Goal: Navigation & Orientation: Find specific page/section

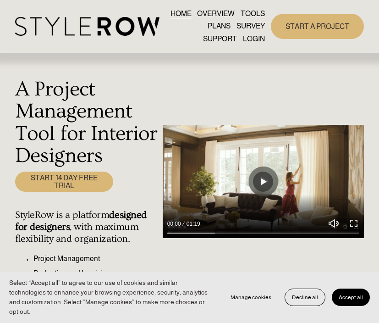
click at [257, 37] on link "LOGIN" at bounding box center [254, 39] width 22 height 12
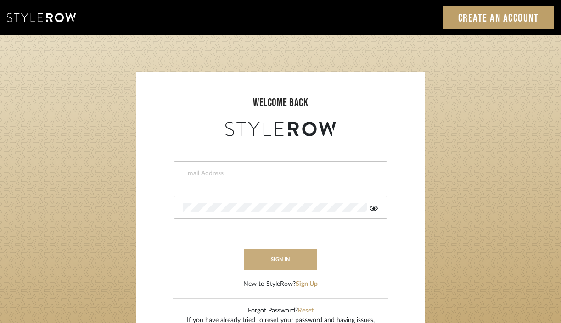
type input "divya.aok@gmail.com"
click at [255, 253] on button "sign in" at bounding box center [280, 260] width 73 height 22
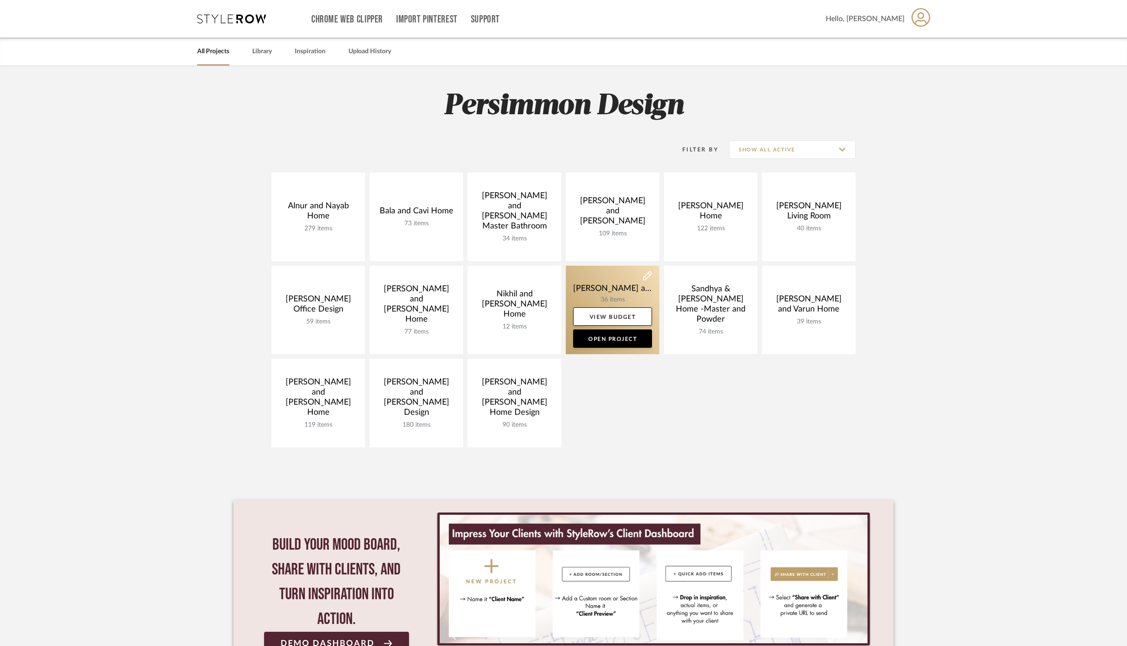
click at [600, 297] on link at bounding box center [613, 310] width 94 height 89
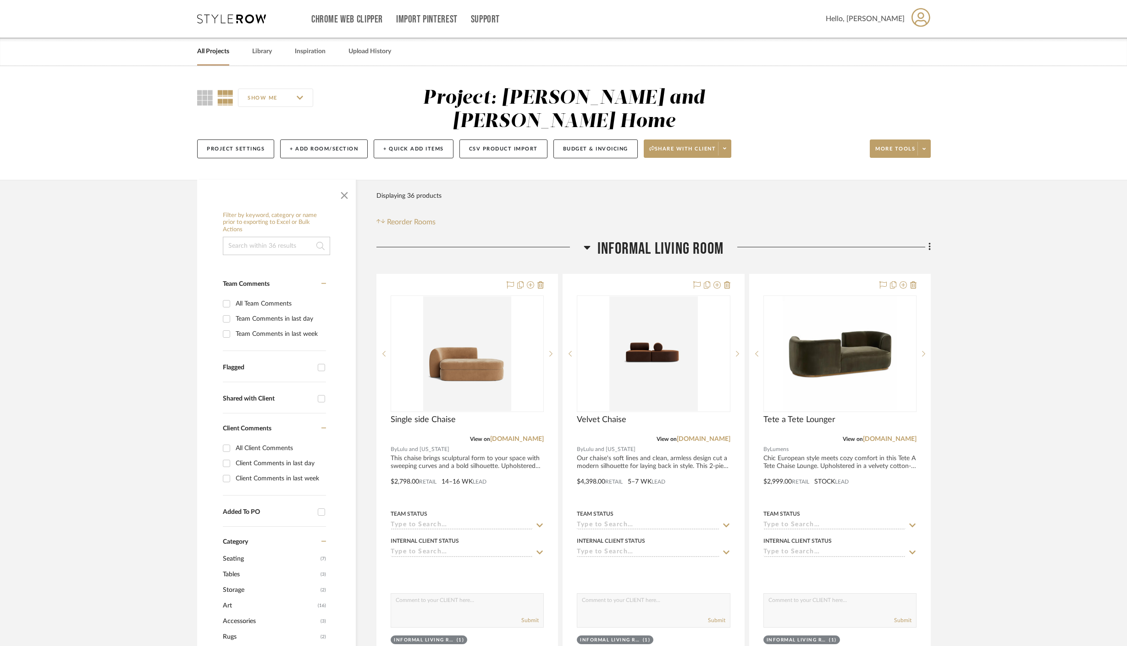
click at [586, 246] on icon at bounding box center [587, 248] width 6 height 4
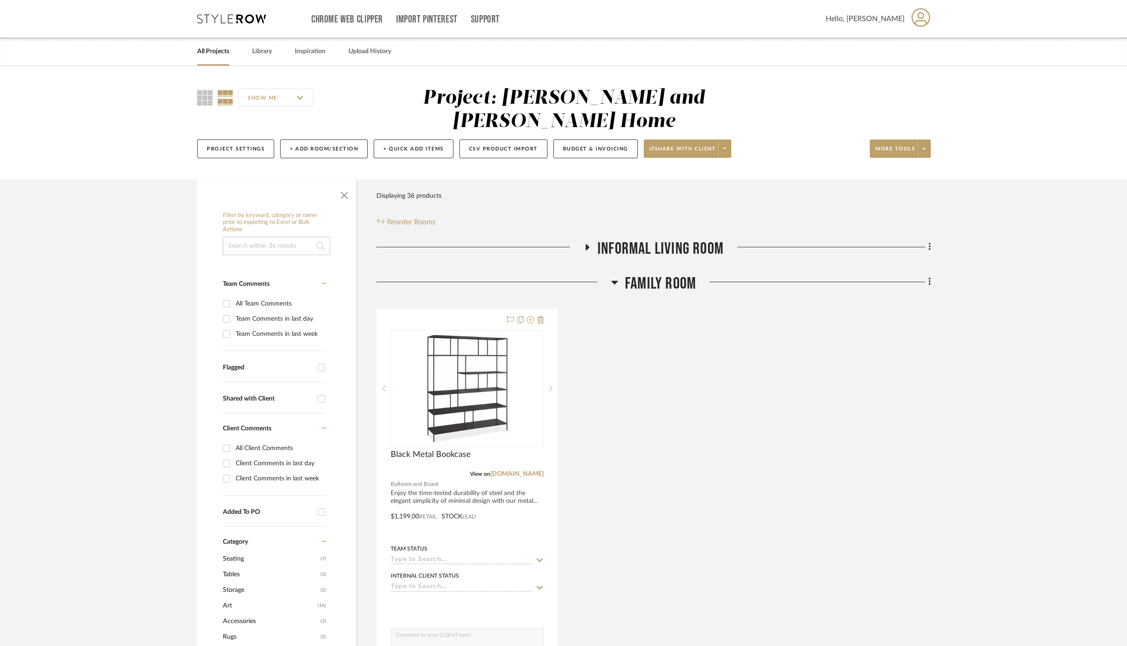
click at [586, 244] on icon at bounding box center [588, 247] width 4 height 6
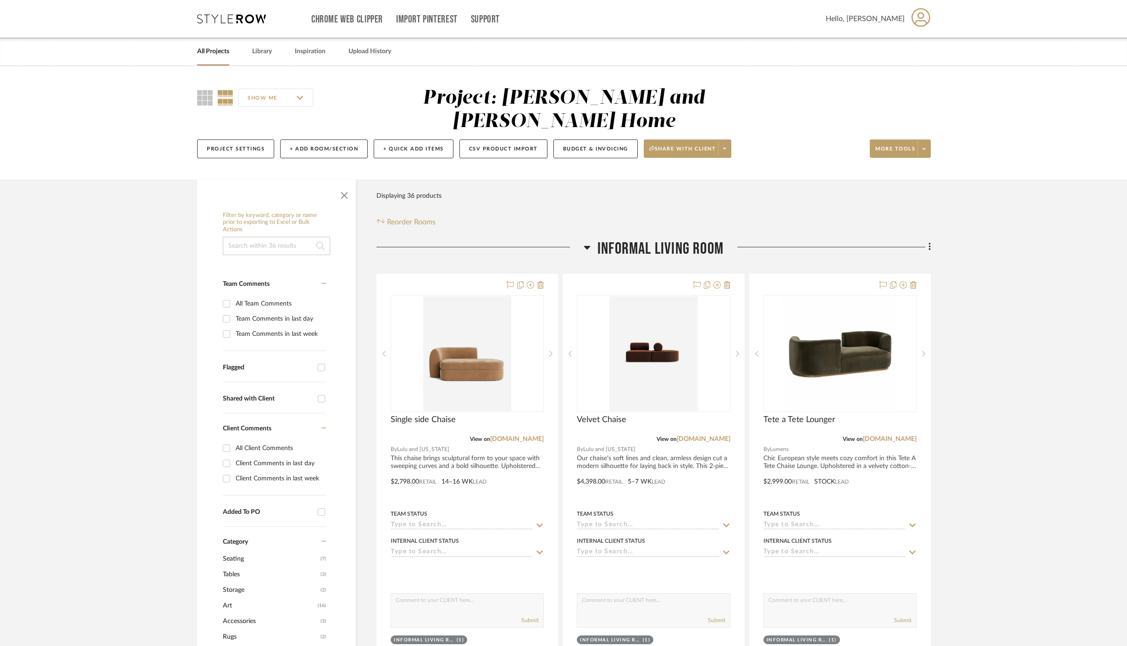
click at [586, 246] on icon at bounding box center [587, 248] width 6 height 4
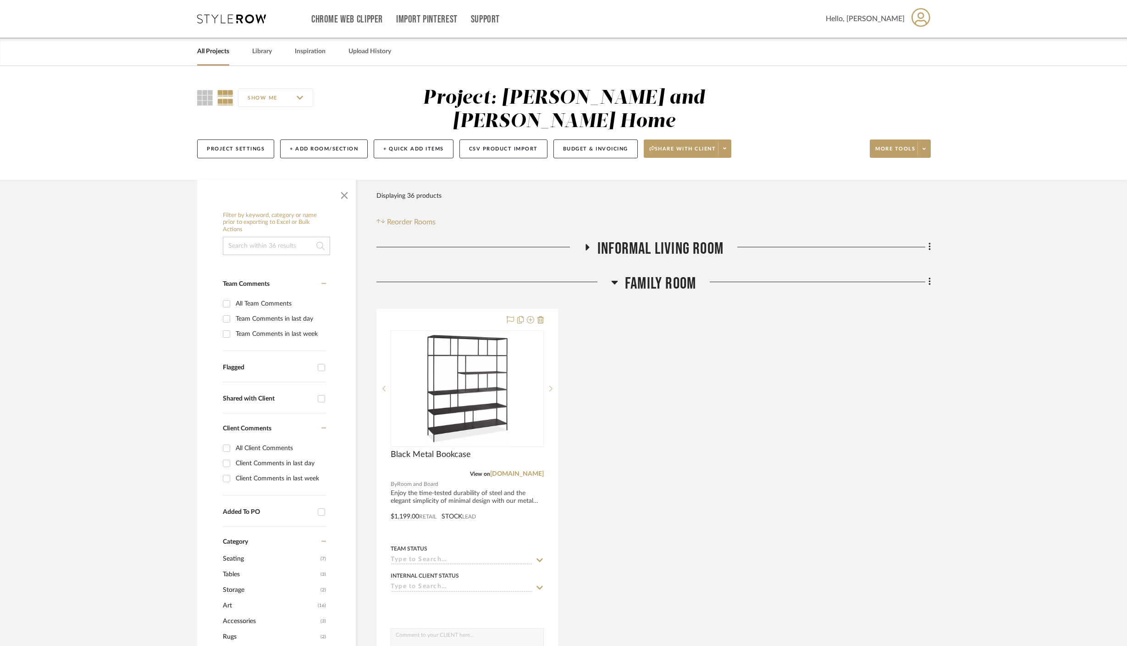
click at [613, 281] on icon at bounding box center [614, 283] width 6 height 4
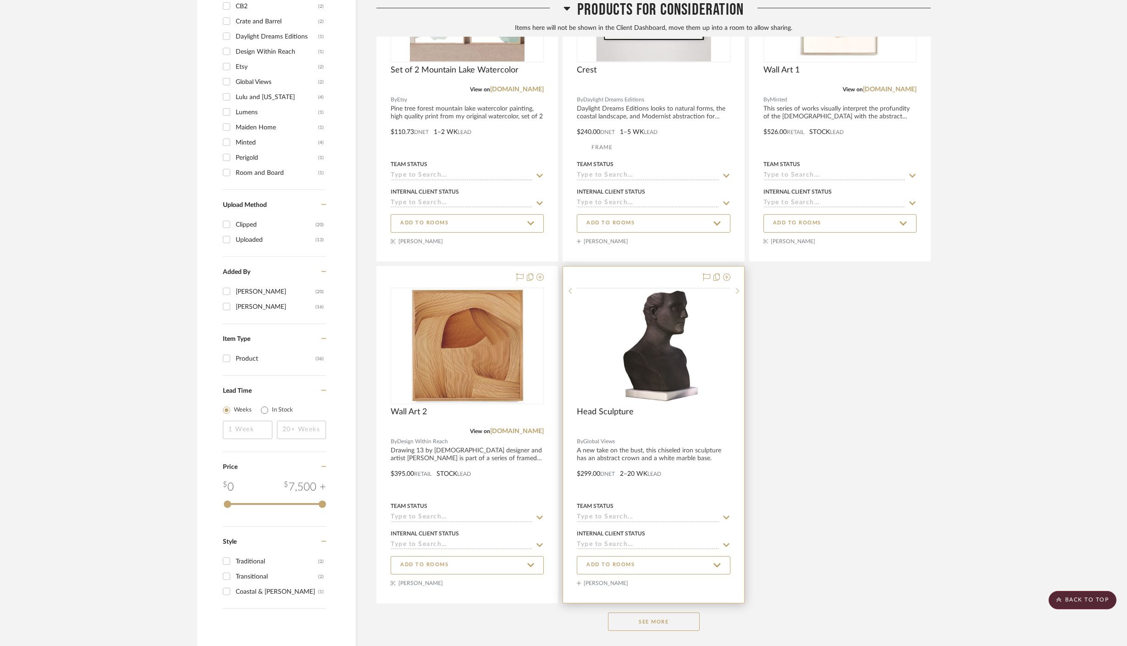
scroll to position [808, 0]
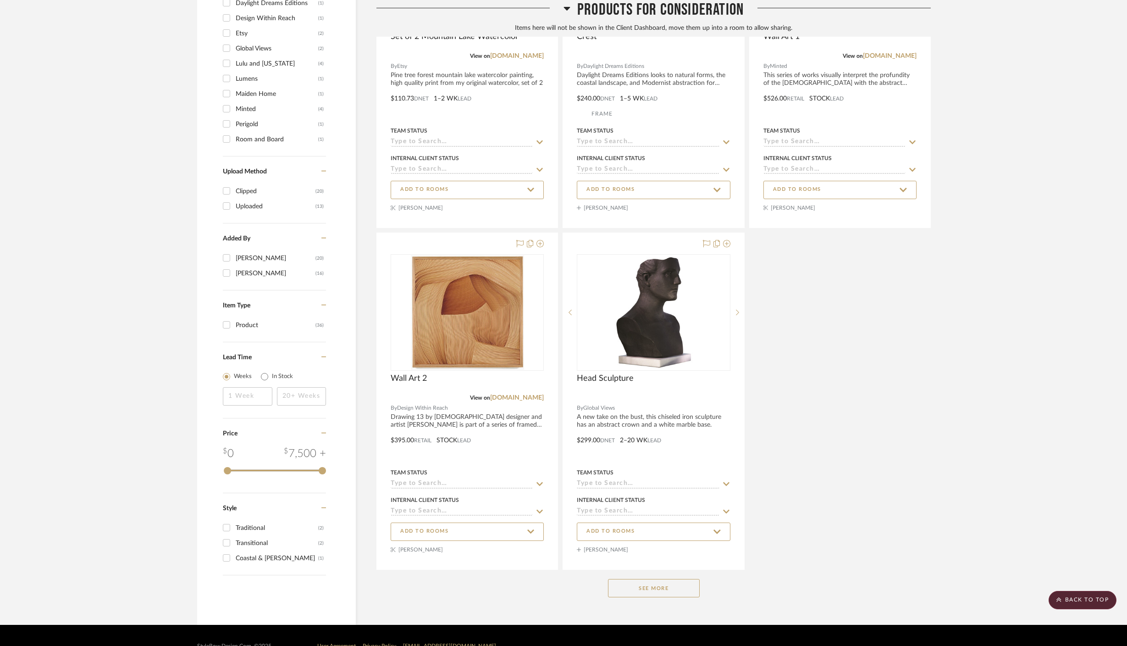
click at [647, 579] on button "See More" at bounding box center [654, 588] width 92 height 18
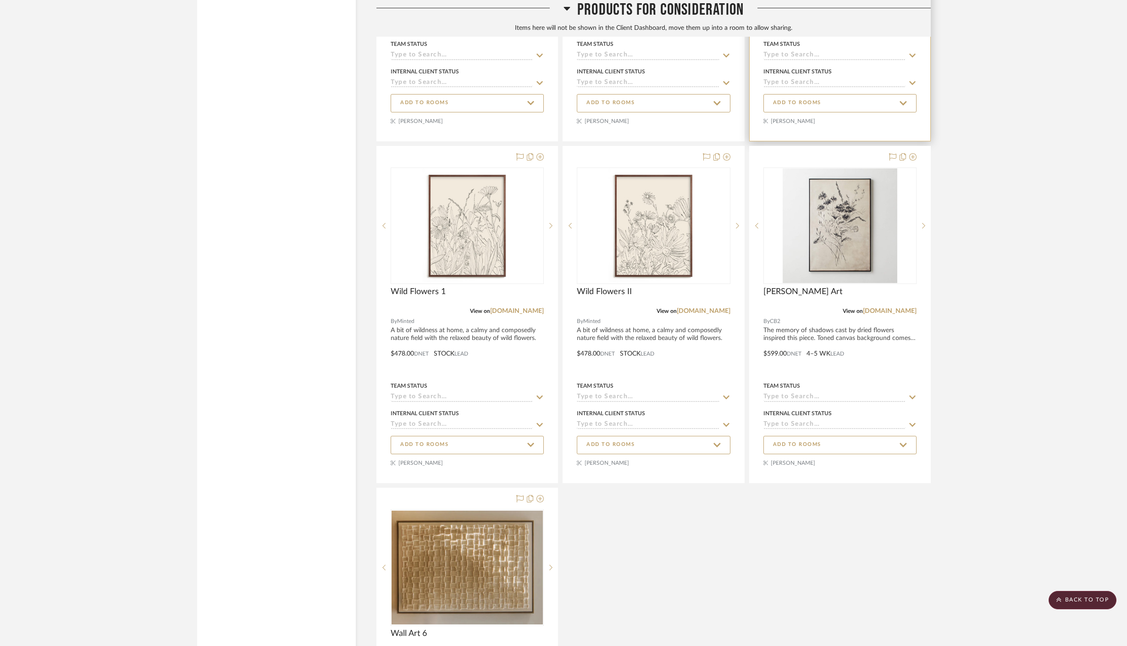
scroll to position [1836, 0]
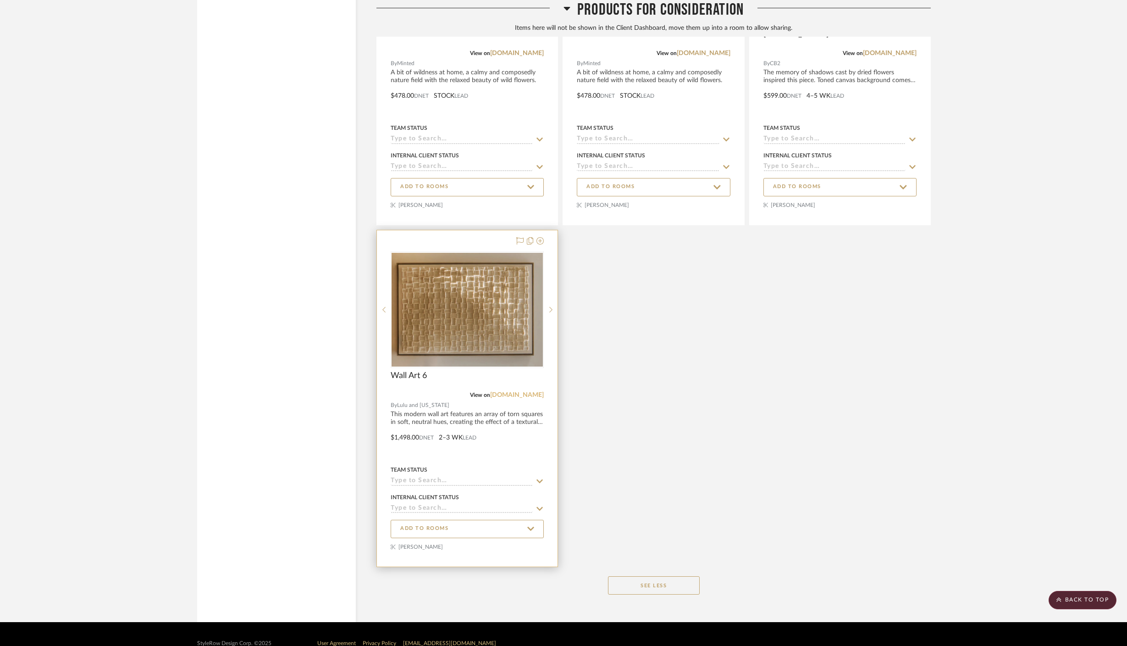
click at [524, 392] on link "[DOMAIN_NAME]" at bounding box center [517, 395] width 54 height 6
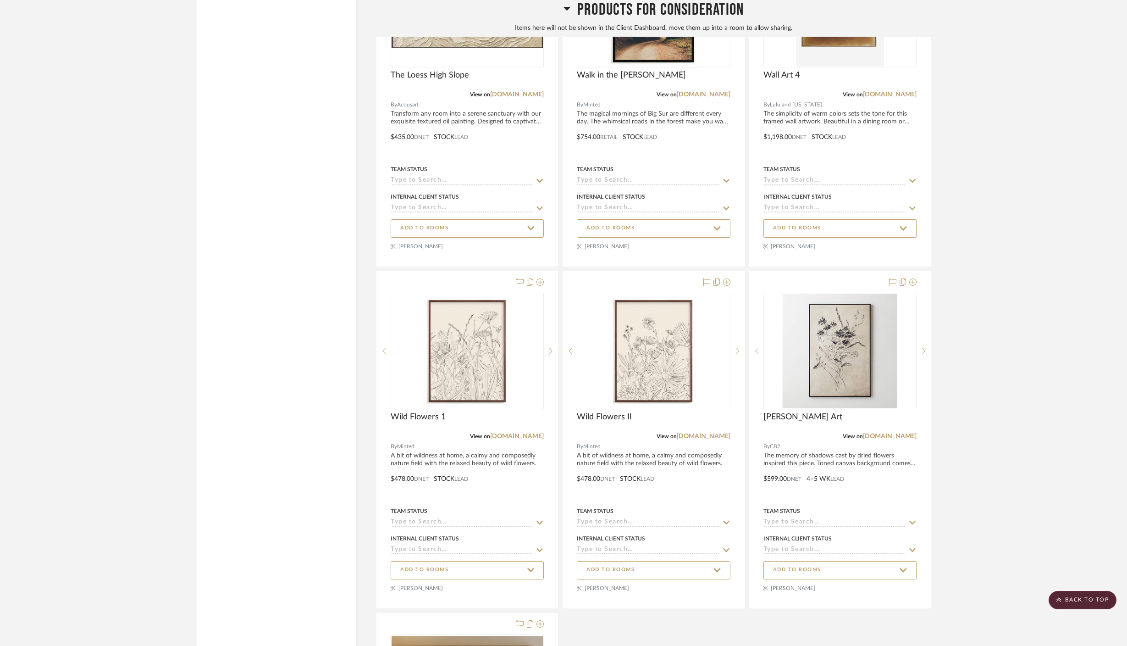
scroll to position [1598, 0]
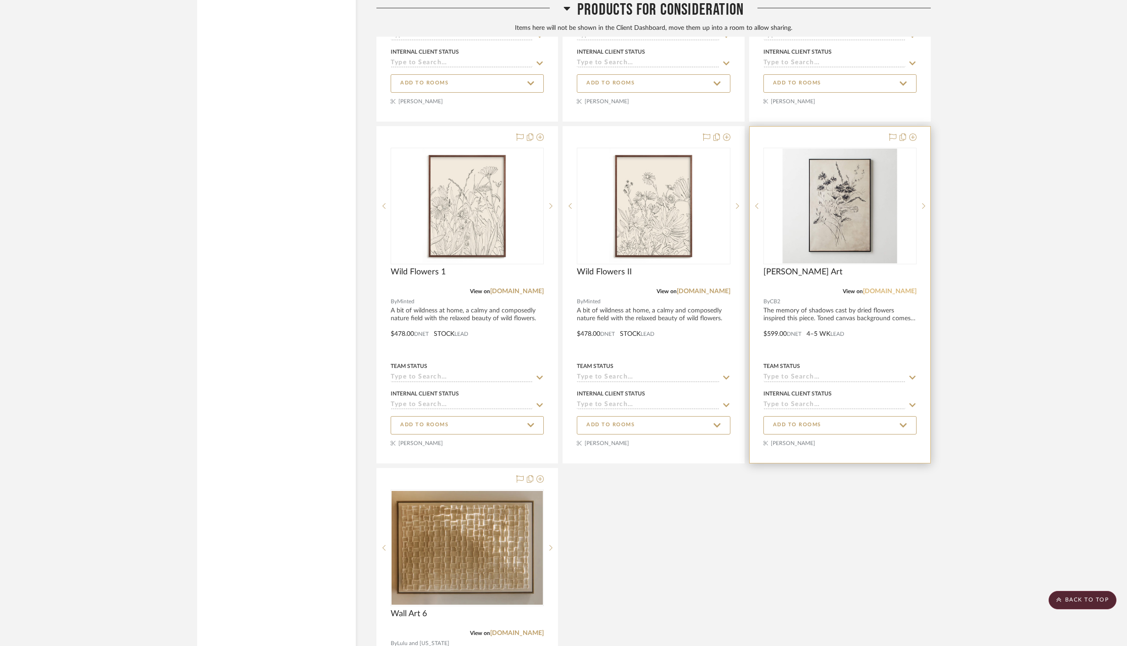
click at [900, 288] on link "[DOMAIN_NAME]" at bounding box center [890, 291] width 54 height 6
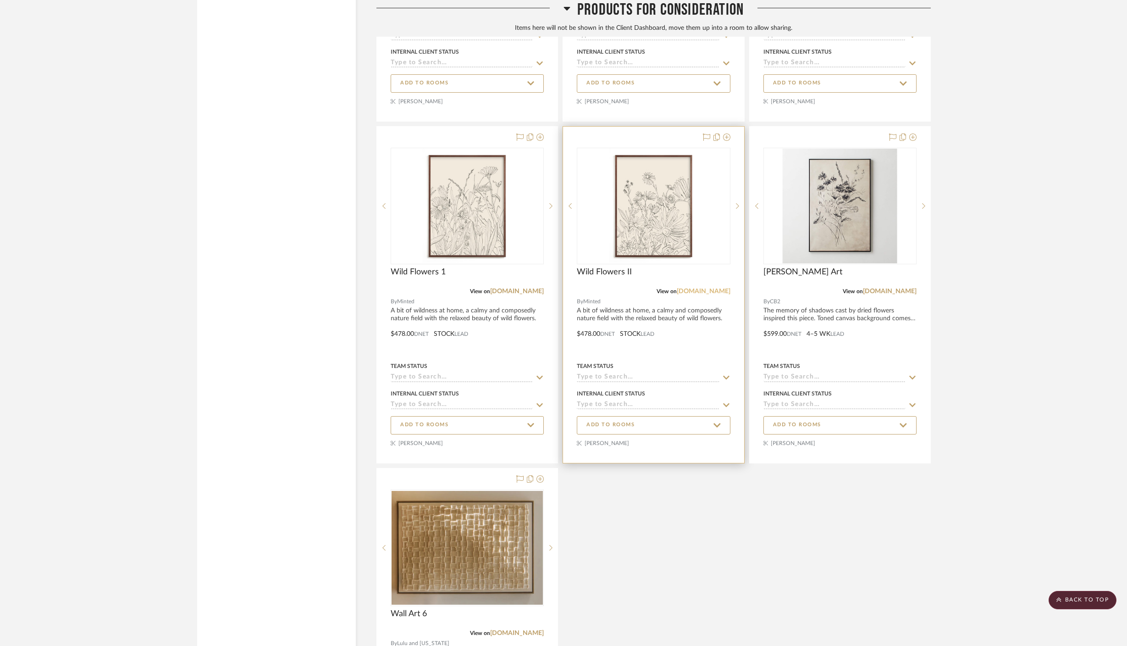
click at [711, 288] on link "[DOMAIN_NAME]" at bounding box center [704, 291] width 54 height 6
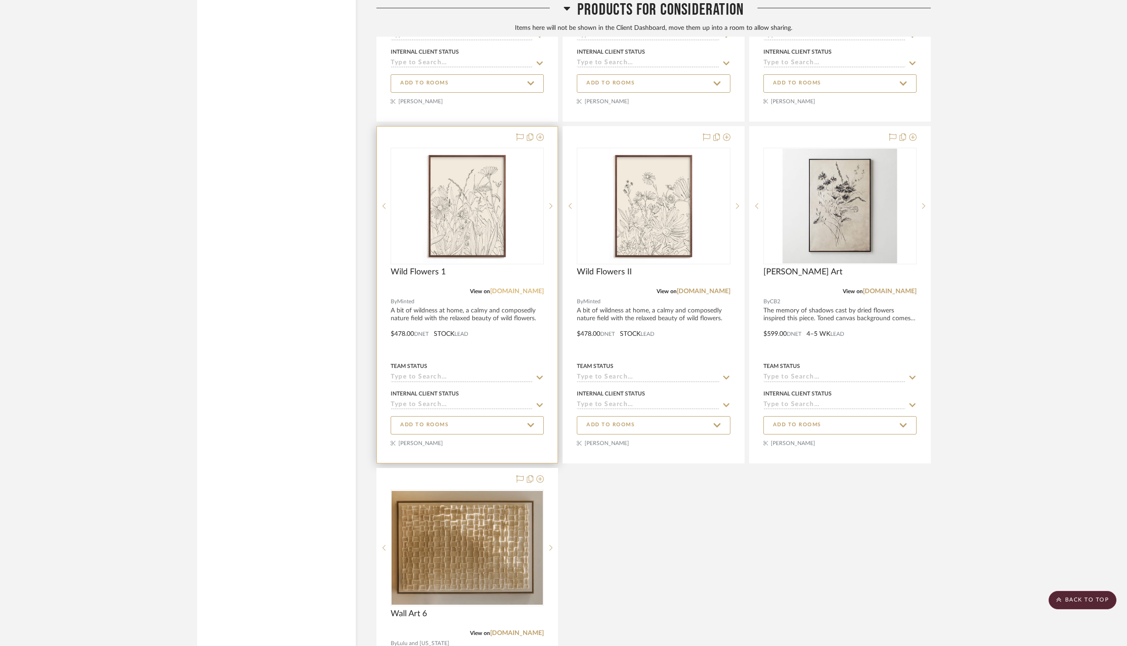
click at [527, 288] on link "[DOMAIN_NAME]" at bounding box center [517, 291] width 54 height 6
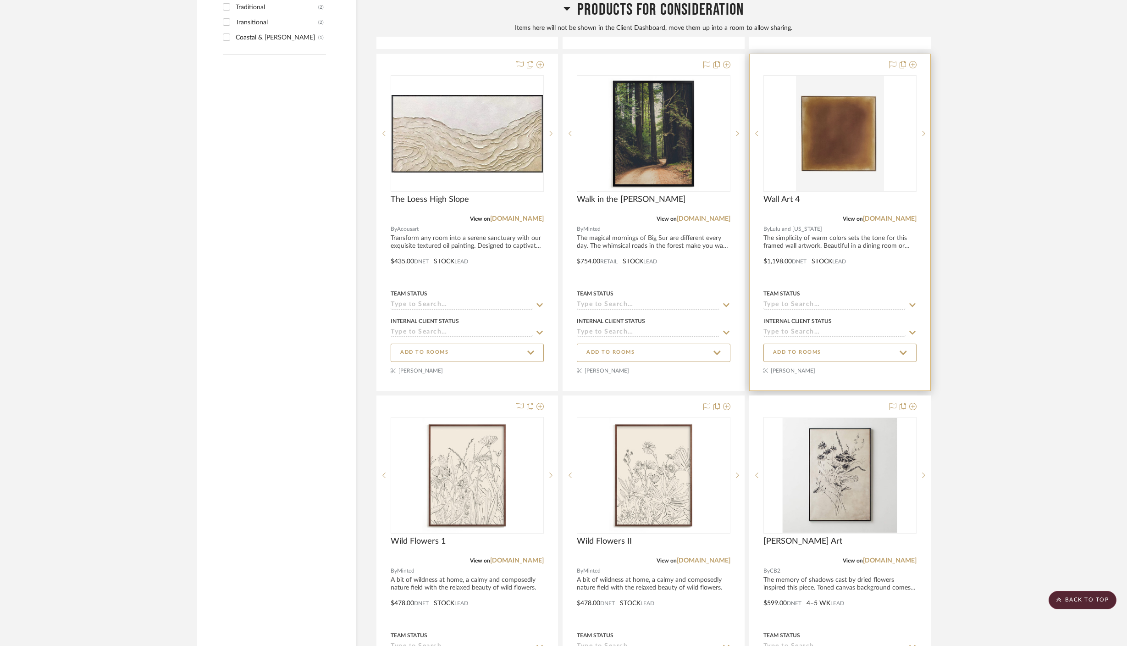
scroll to position [1229, 0]
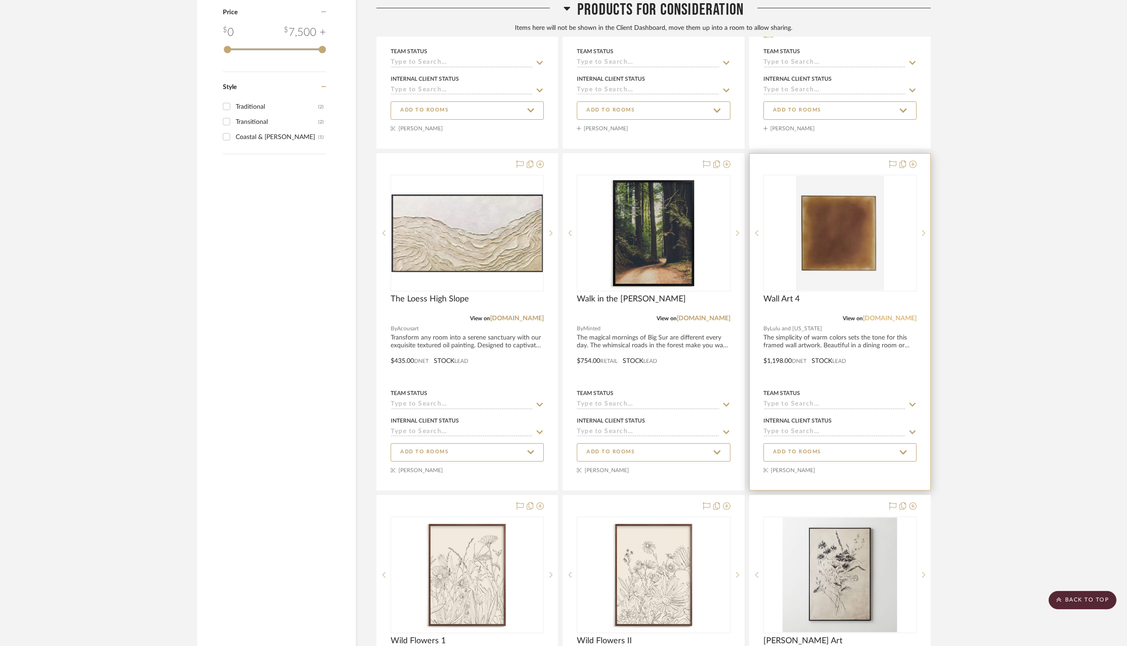
click at [888, 315] on link "[DOMAIN_NAME]" at bounding box center [890, 318] width 54 height 6
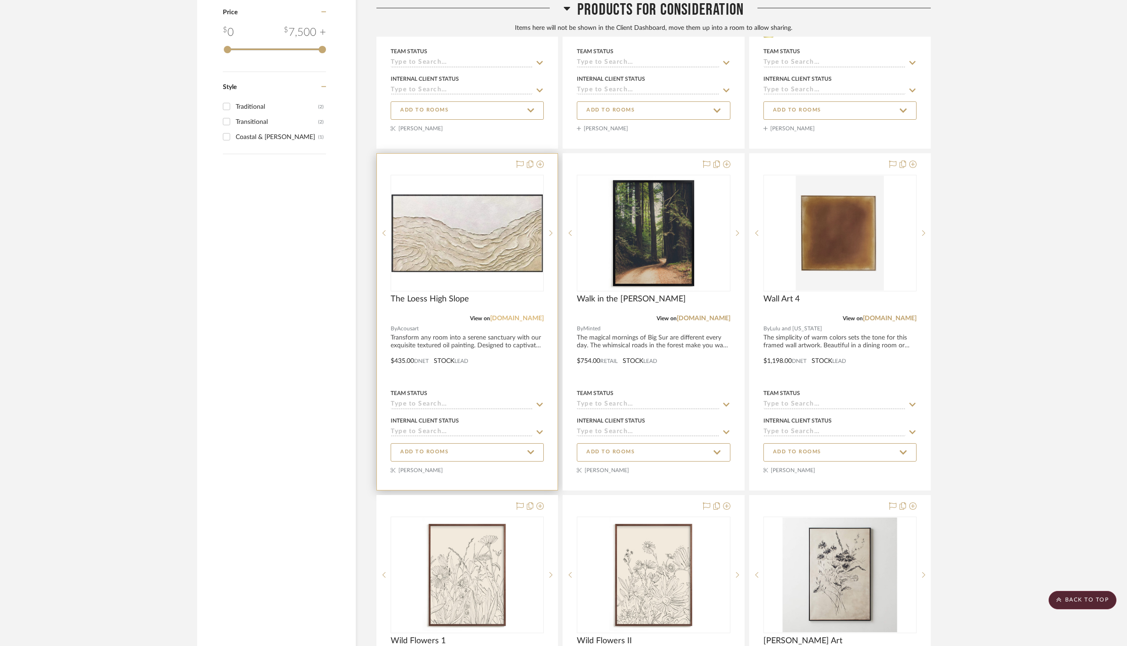
click at [522, 315] on link "[DOMAIN_NAME]" at bounding box center [517, 318] width 54 height 6
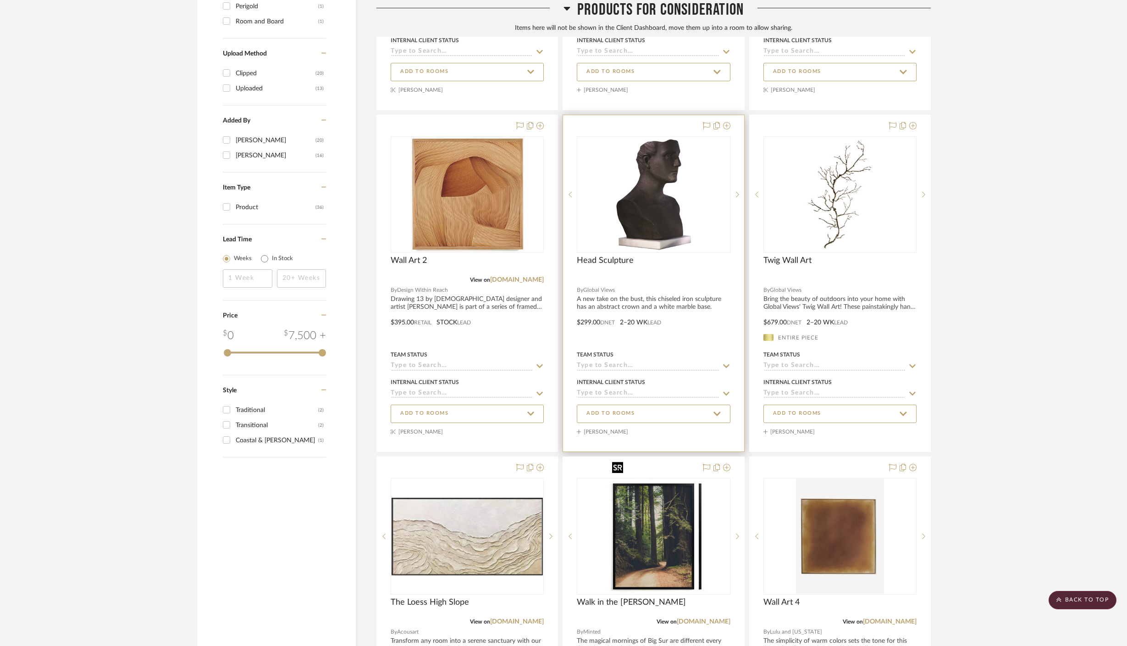
scroll to position [849, 0]
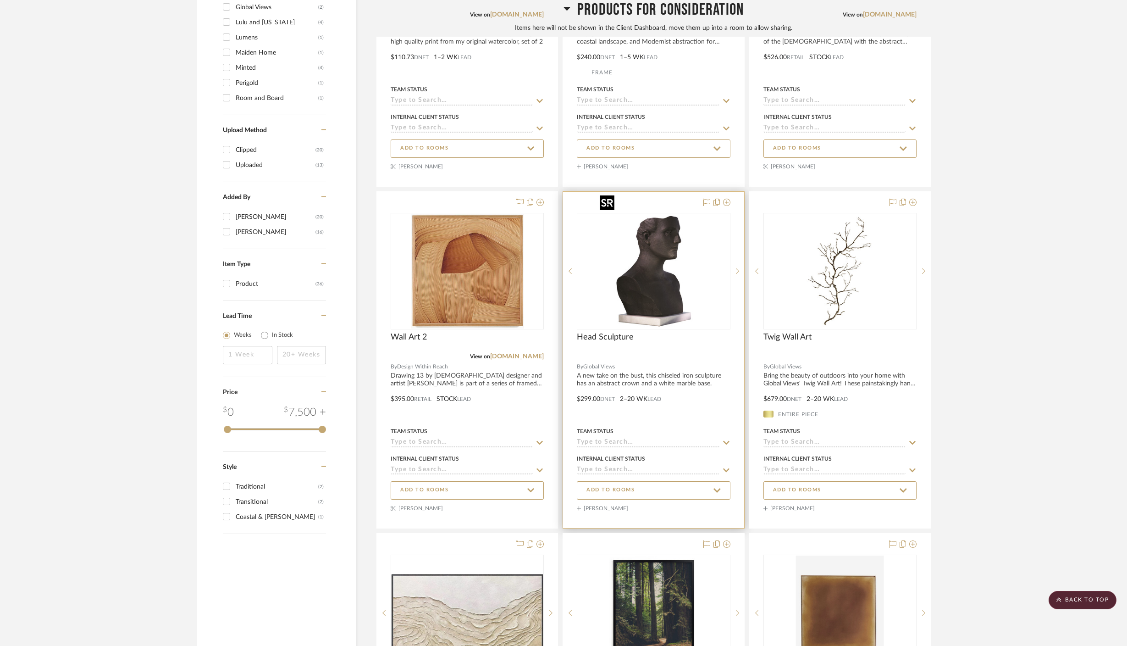
click at [654, 254] on img "0" at bounding box center [653, 271] width 115 height 115
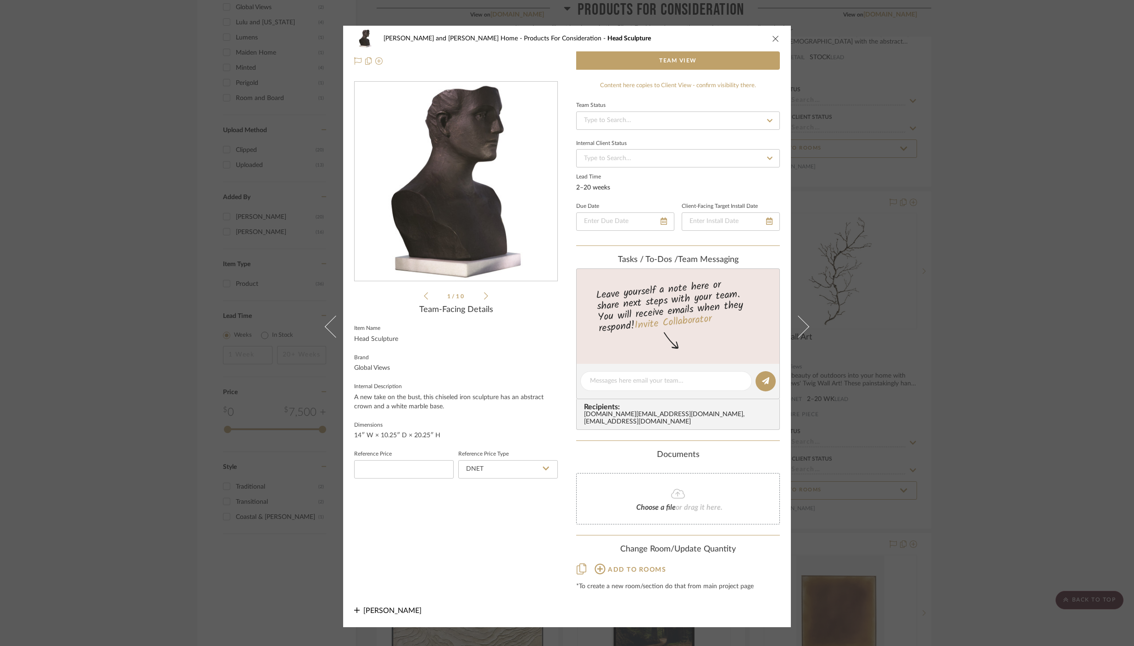
click at [773, 42] on icon "close" at bounding box center [775, 38] width 7 height 7
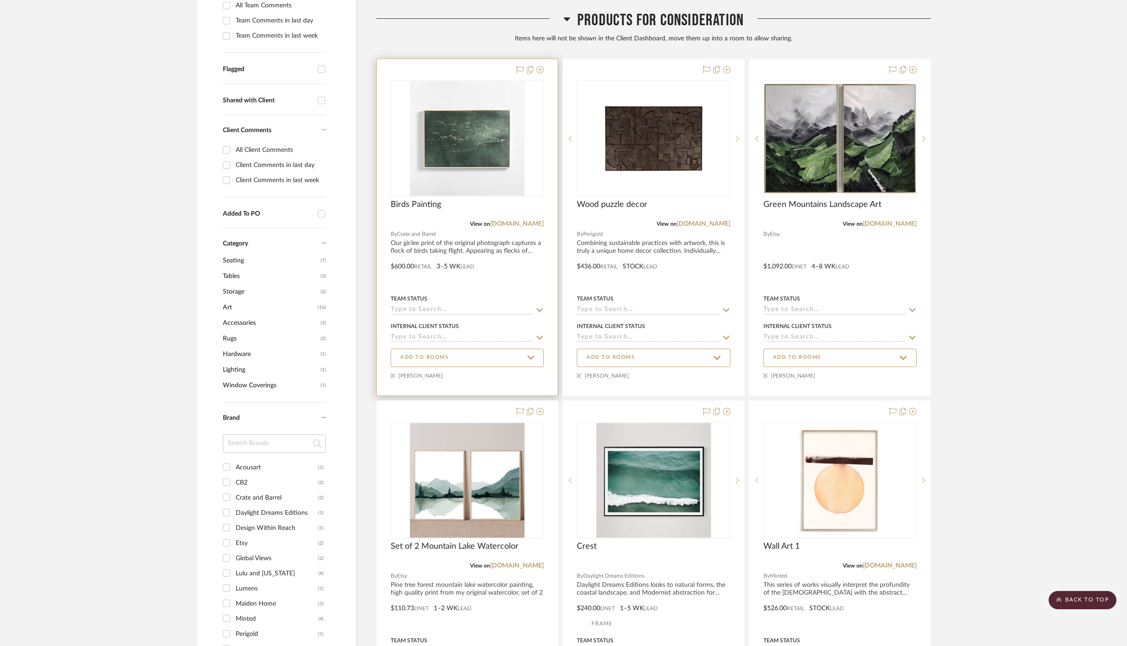
scroll to position [216, 0]
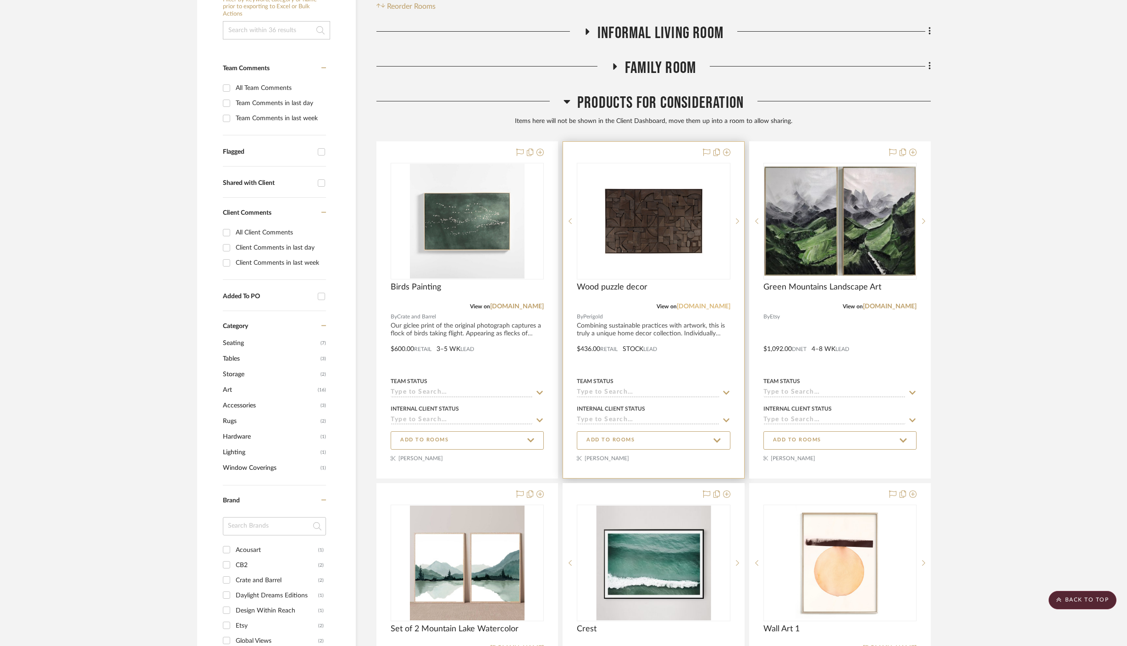
click at [721, 303] on link "[DOMAIN_NAME]" at bounding box center [704, 306] width 54 height 6
